Goal: Go to known website: Access a specific website the user already knows

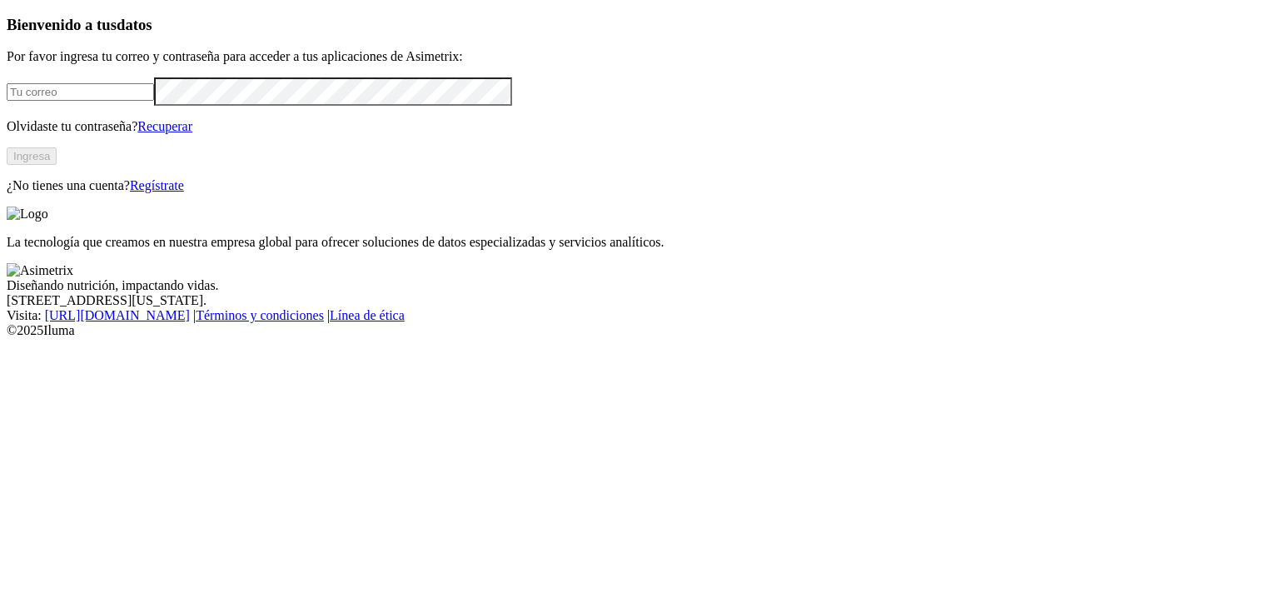
type input "[EMAIL_ADDRESS][DOMAIN_NAME]"
click at [57, 165] on button "Ingresa" at bounding box center [32, 155] width 50 height 17
